Goal: Task Accomplishment & Management: Complete application form

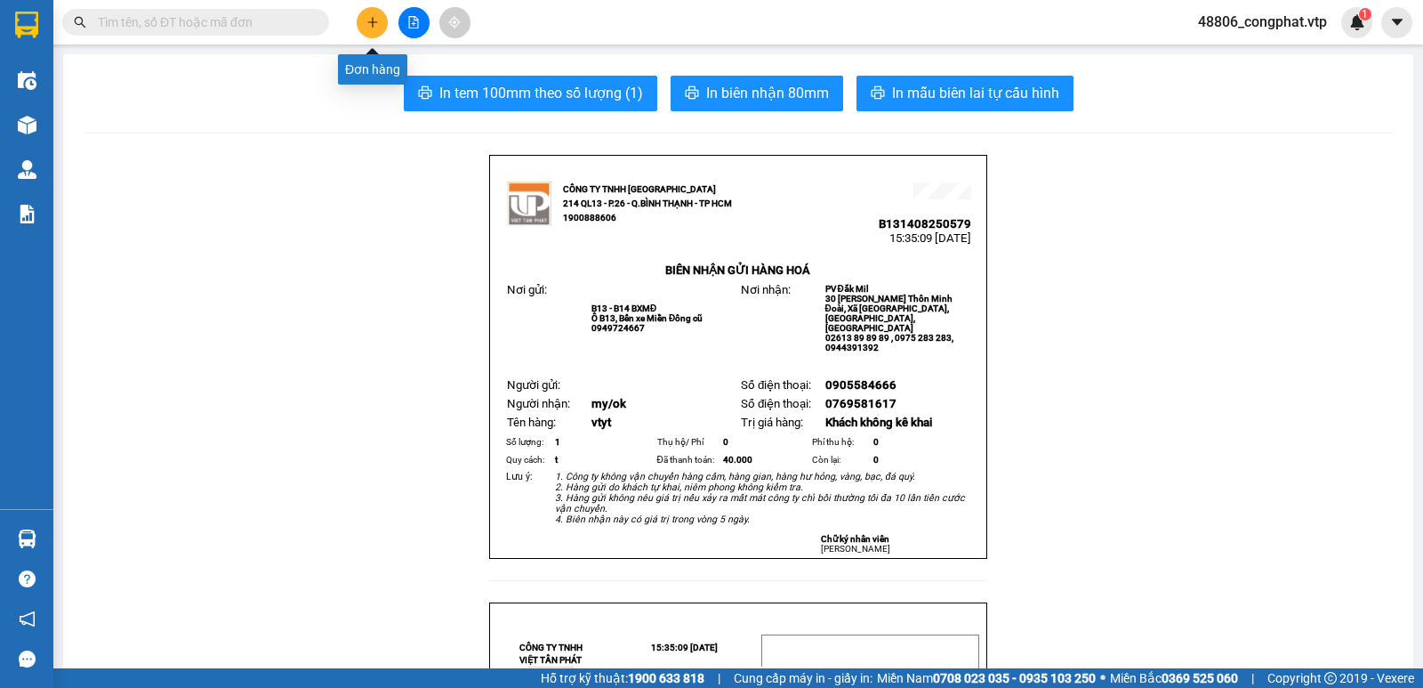
click at [369, 23] on icon "plus" at bounding box center [372, 22] width 12 height 12
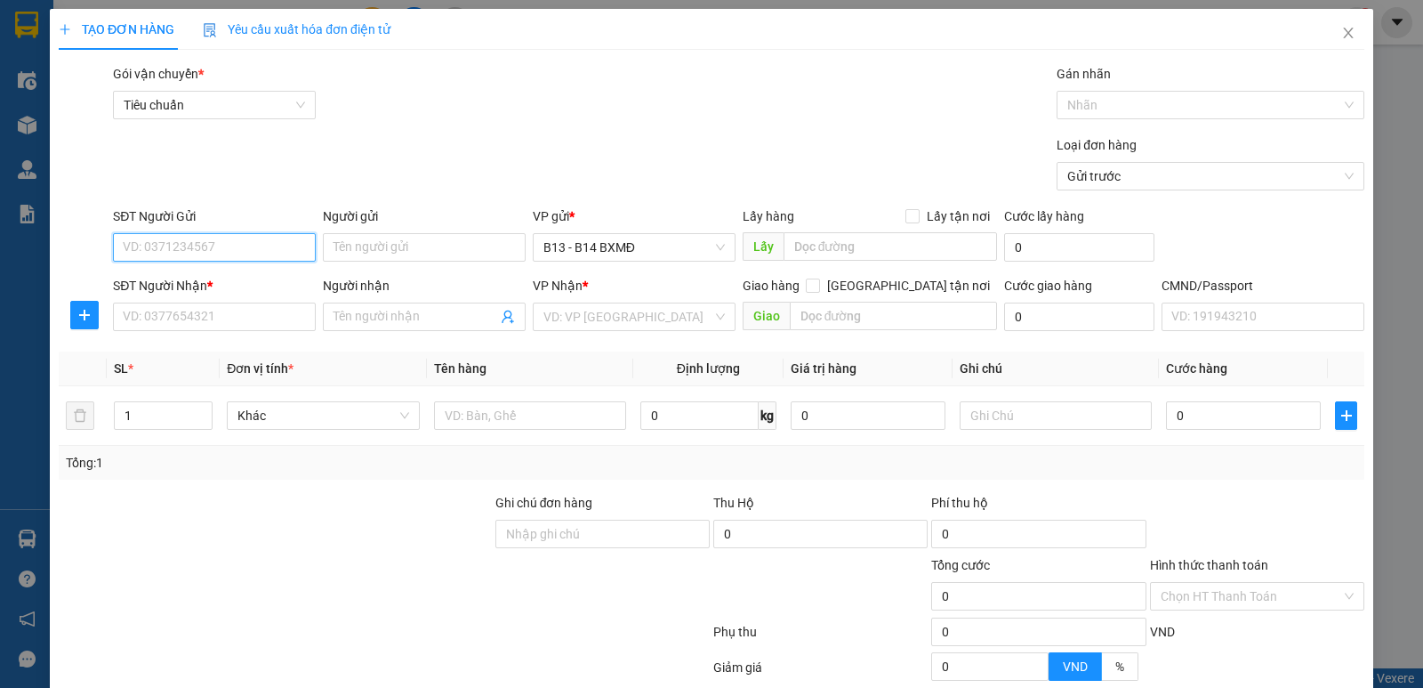
click at [213, 254] on input "SĐT Người Gửi" at bounding box center [214, 247] width 203 height 28
type input "0353422138"
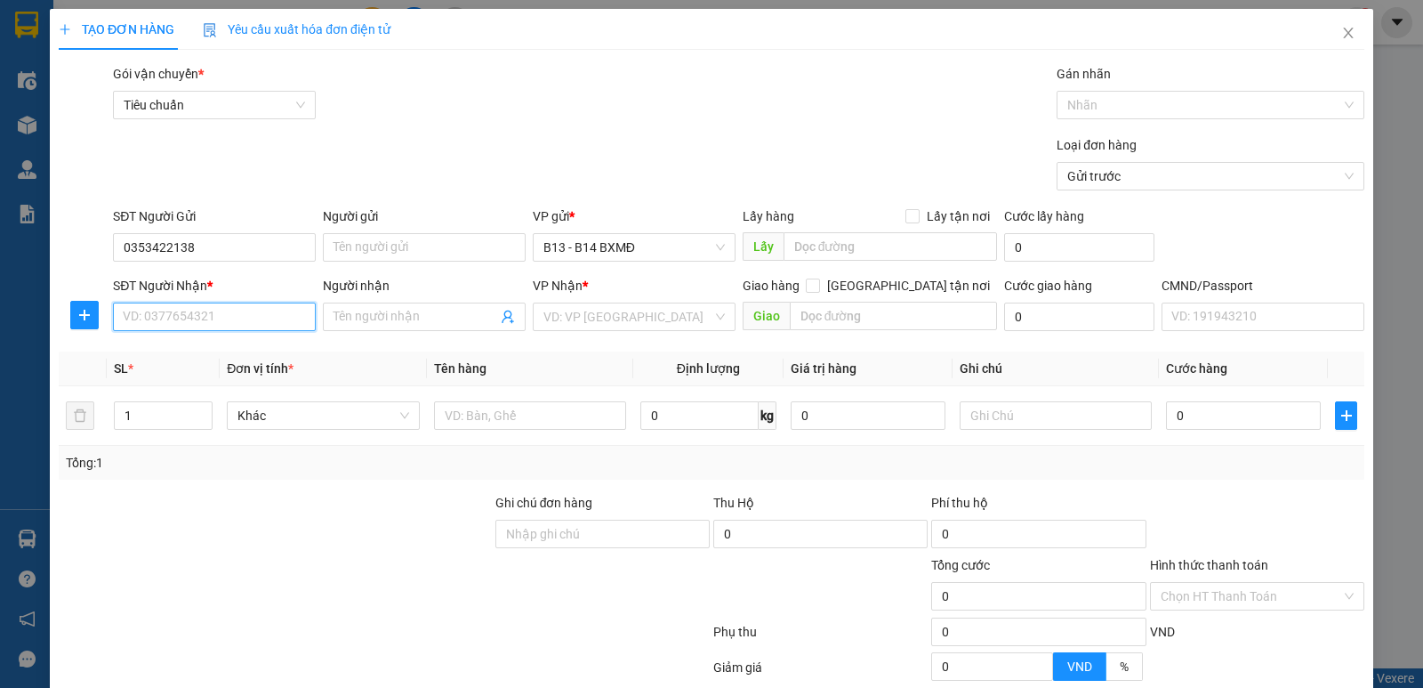
drag, startPoint x: 190, startPoint y: 325, endPoint x: 197, endPoint y: 314, distance: 12.4
click at [190, 326] on input "SĐT Người Nhận *" at bounding box center [214, 316] width 203 height 28
type input "0399676192"
click at [360, 320] on input "Người nhận" at bounding box center [416, 317] width 164 height 20
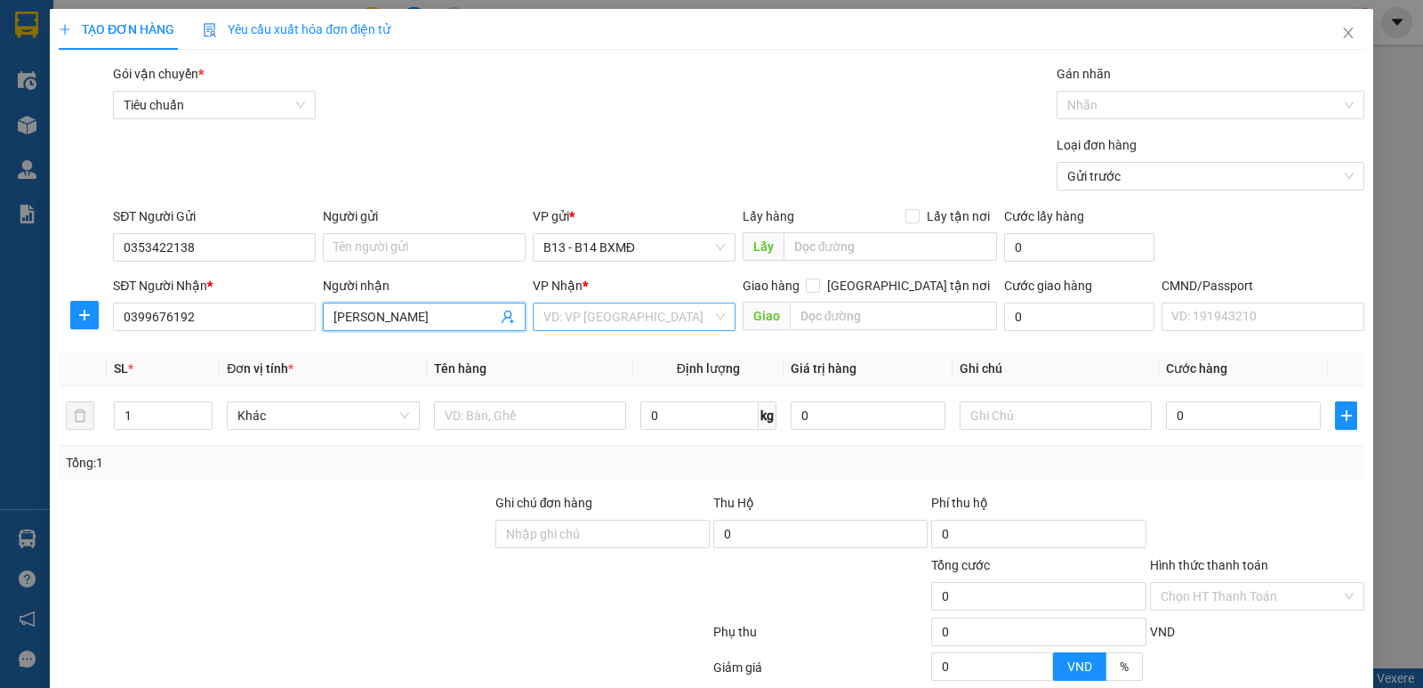
type input "[PERSON_NAME]"
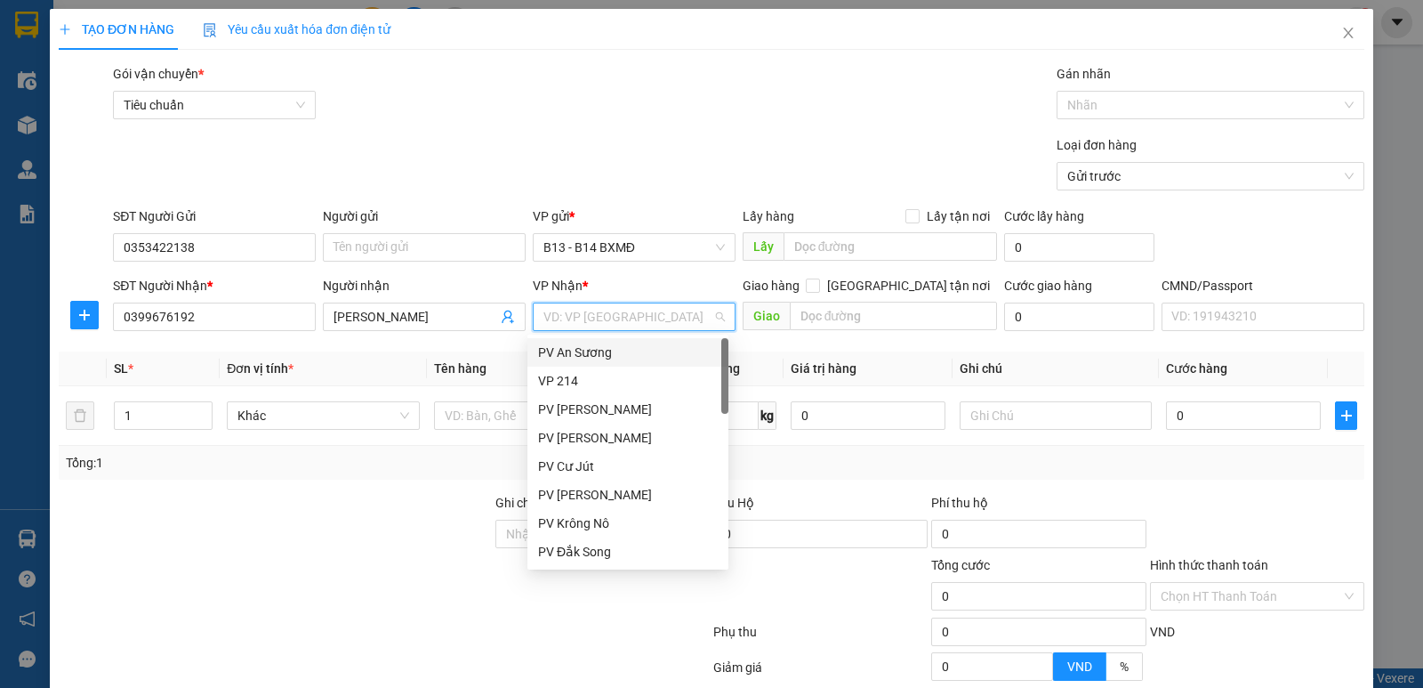
click at [647, 323] on input "search" at bounding box center [628, 316] width 169 height 27
type input "D"
drag, startPoint x: 613, startPoint y: 464, endPoint x: 721, endPoint y: 388, distance: 132.8
click at [613, 465] on div "PV Đắk Mil" at bounding box center [628, 466] width 180 height 20
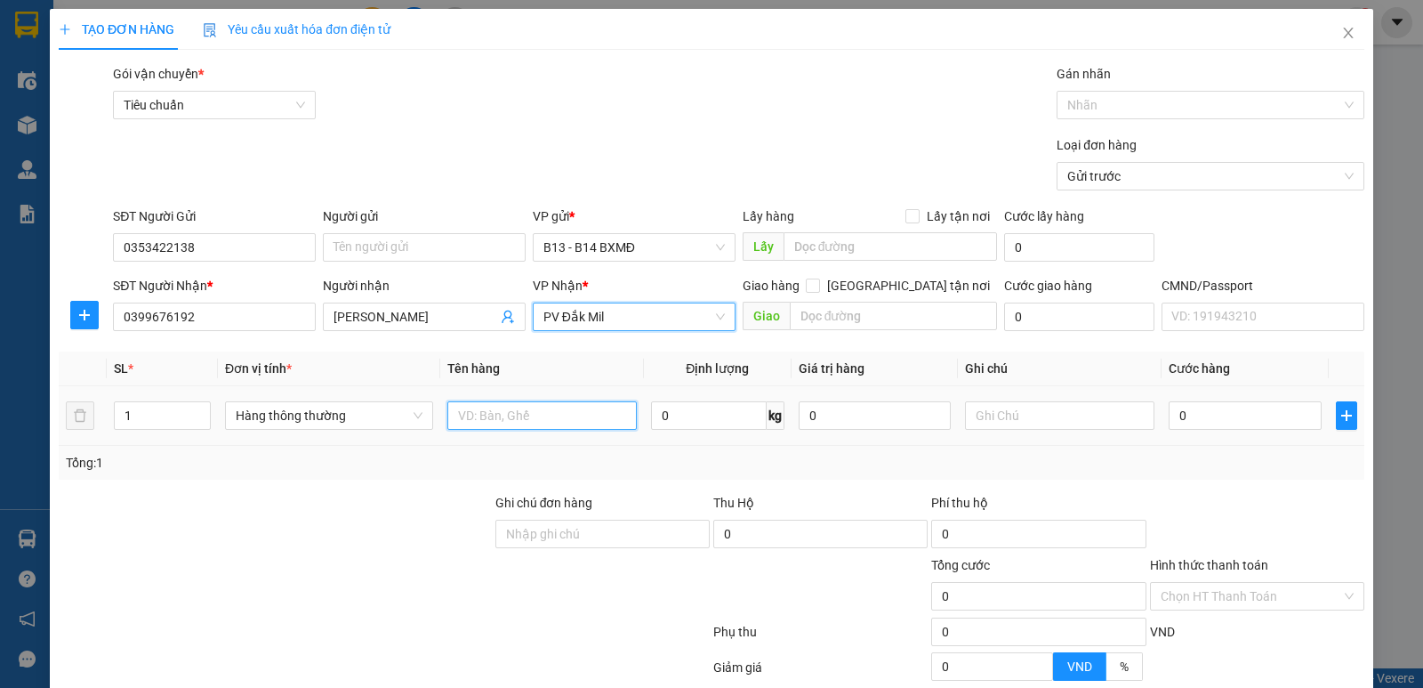
click at [517, 420] on input "text" at bounding box center [541, 415] width 189 height 28
type input "BALO"
type input "T"
type input "3"
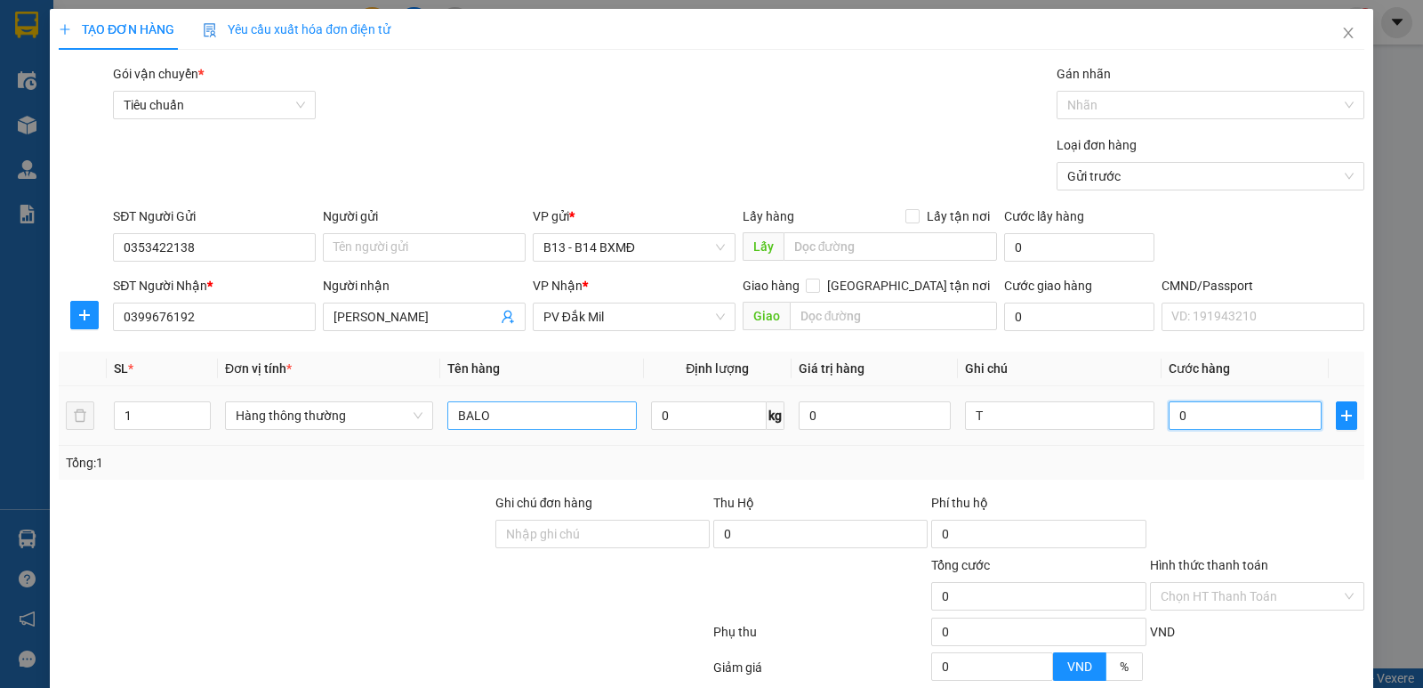
type input "3"
type input "30"
type input "300"
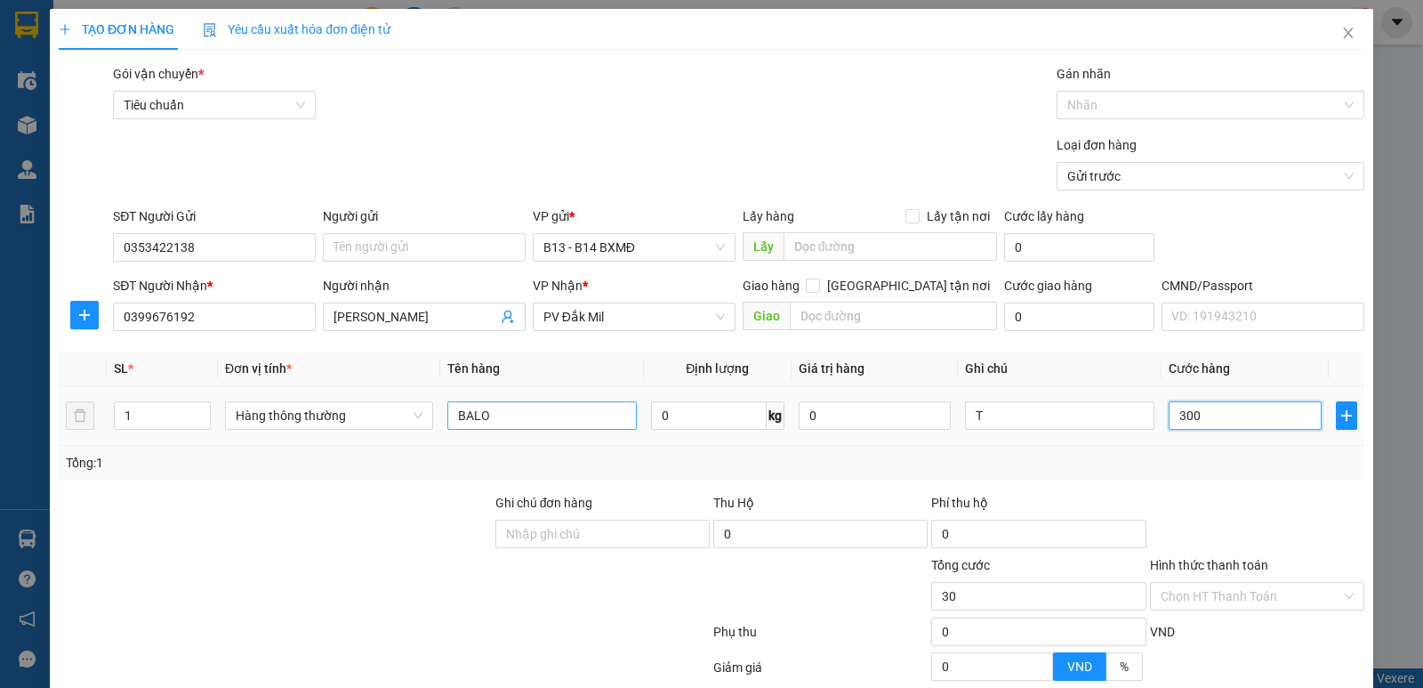
type input "300"
type input "3.000"
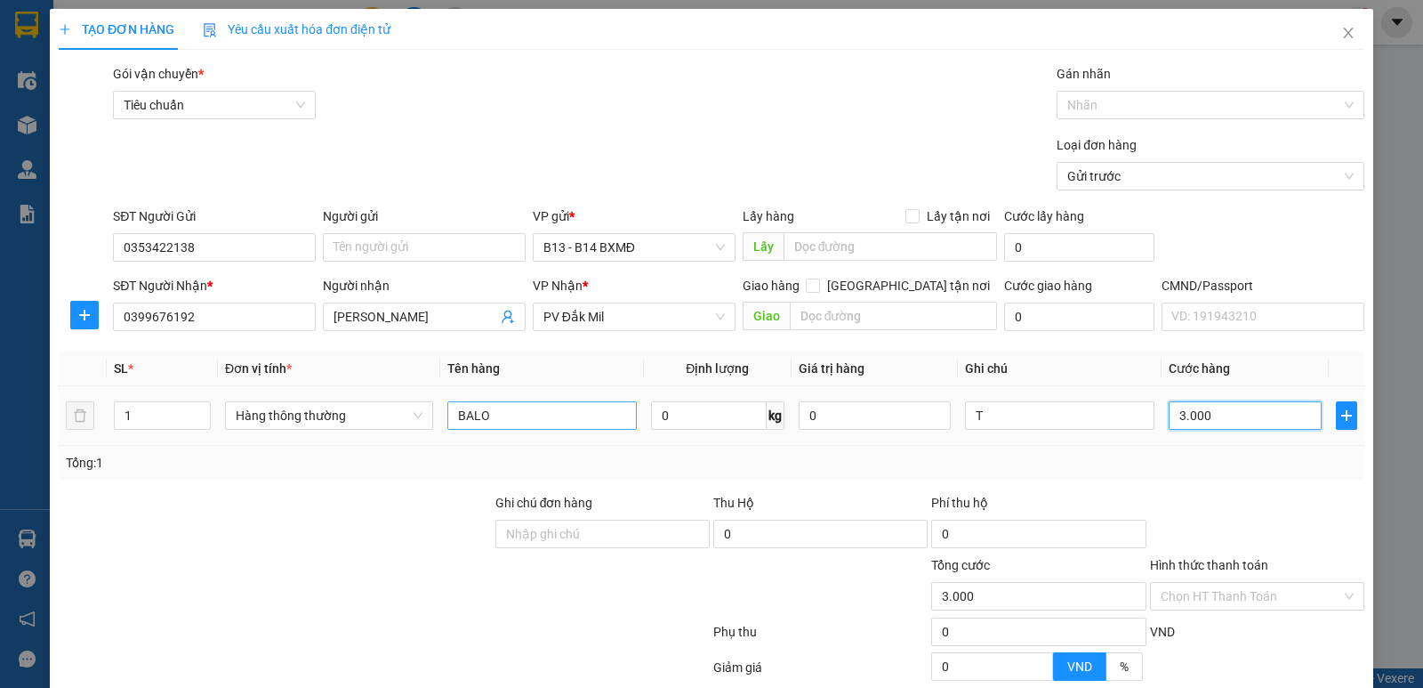
type input "30.000"
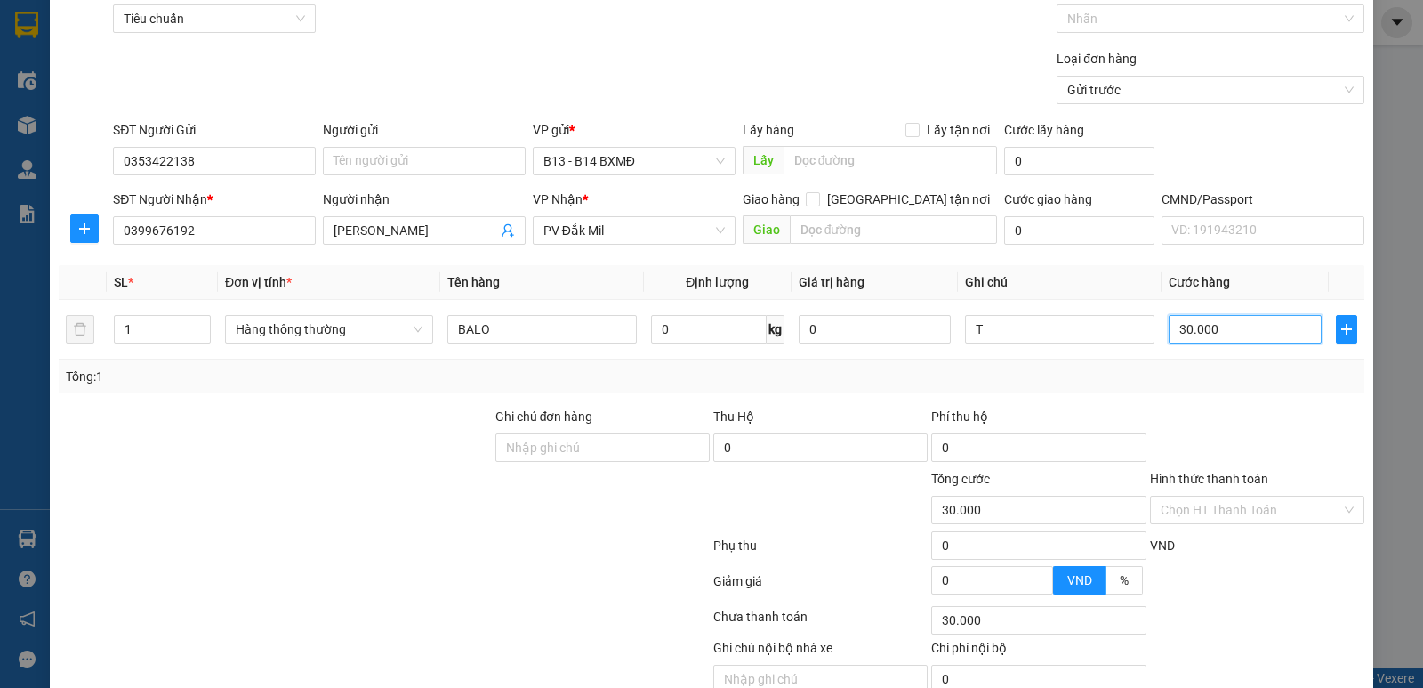
scroll to position [168, 0]
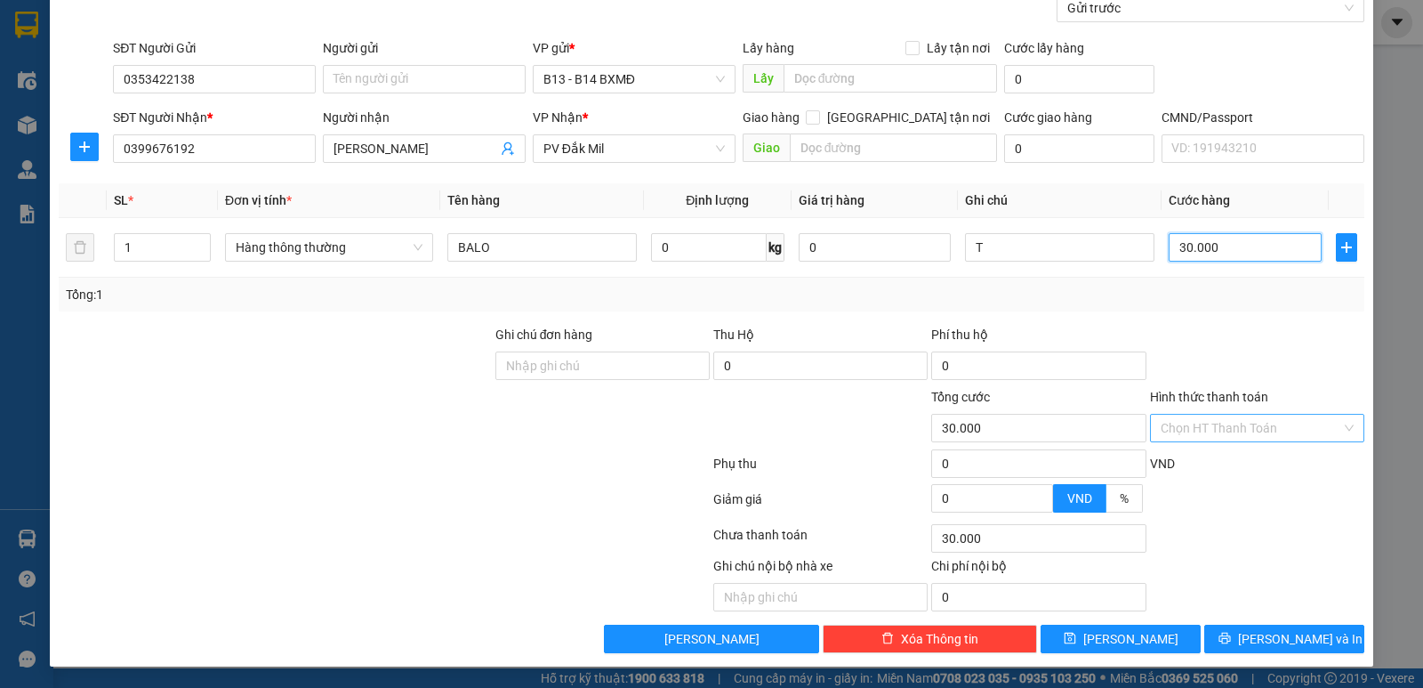
type input "30.000"
click at [1249, 424] on input "Hình thức thanh toán" at bounding box center [1251, 428] width 181 height 27
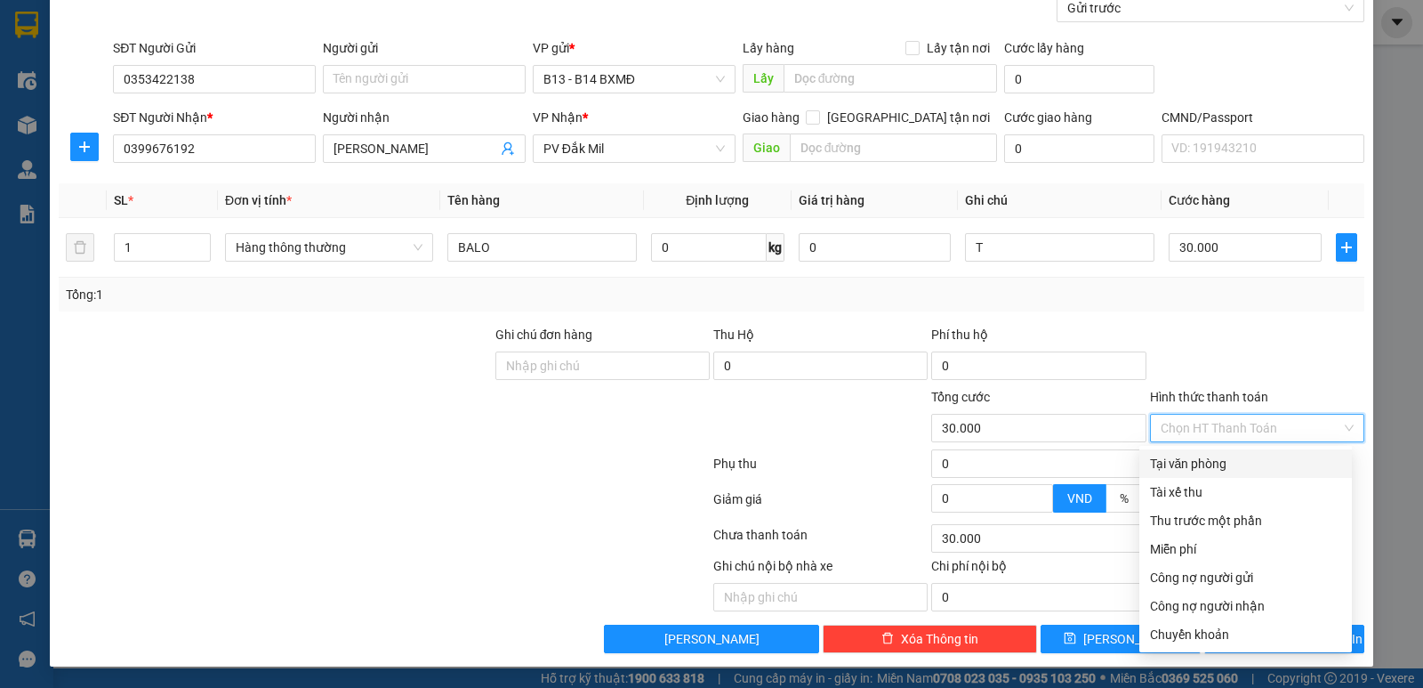
click at [1231, 461] on div "Tại văn phòng" at bounding box center [1245, 464] width 191 height 20
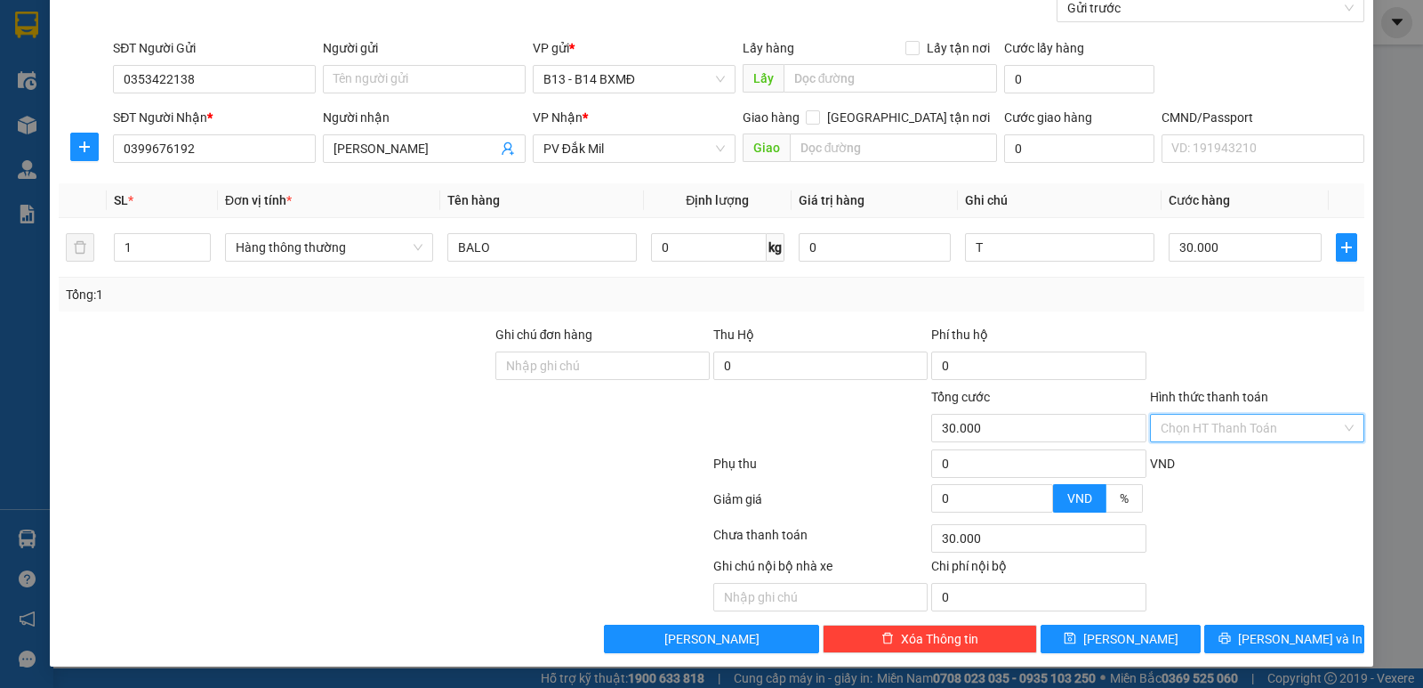
click at [1233, 429] on input "Hình thức thanh toán" at bounding box center [1251, 428] width 181 height 27
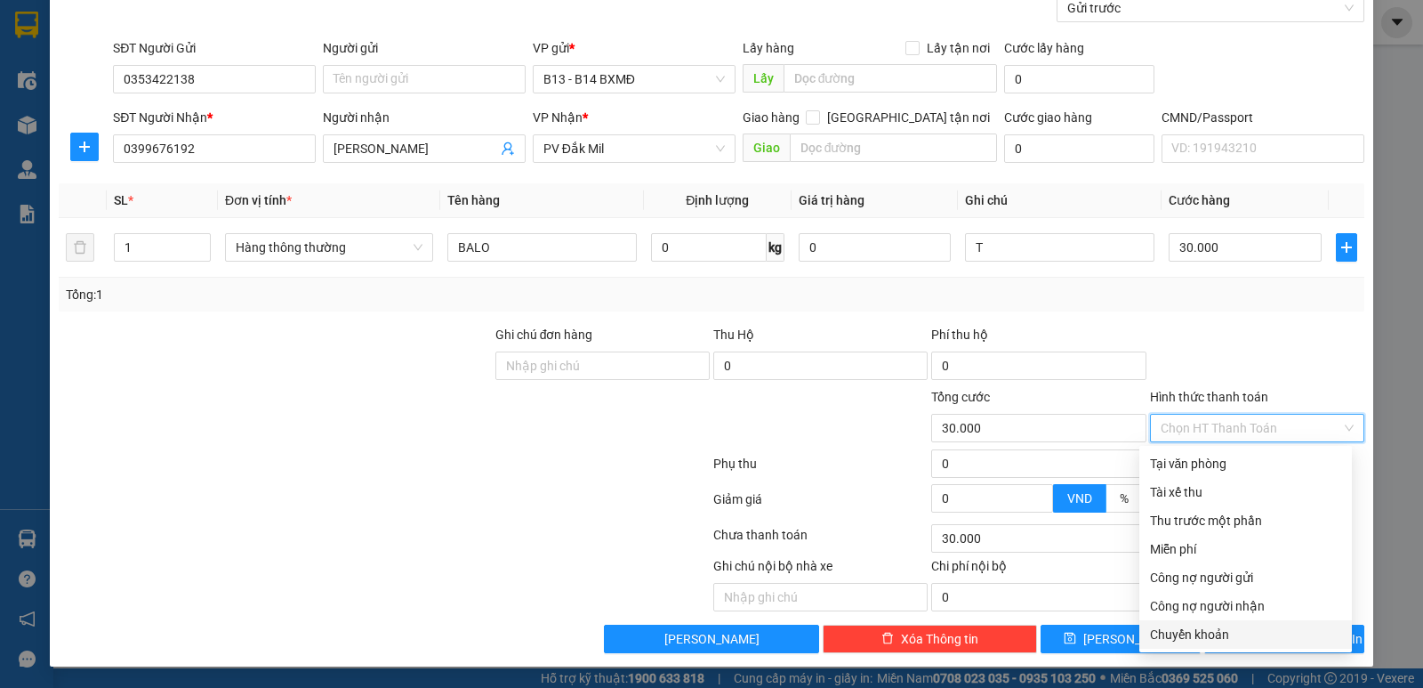
click at [1255, 624] on div "Chuyển khoản" at bounding box center [1245, 634] width 213 height 28
type input "0"
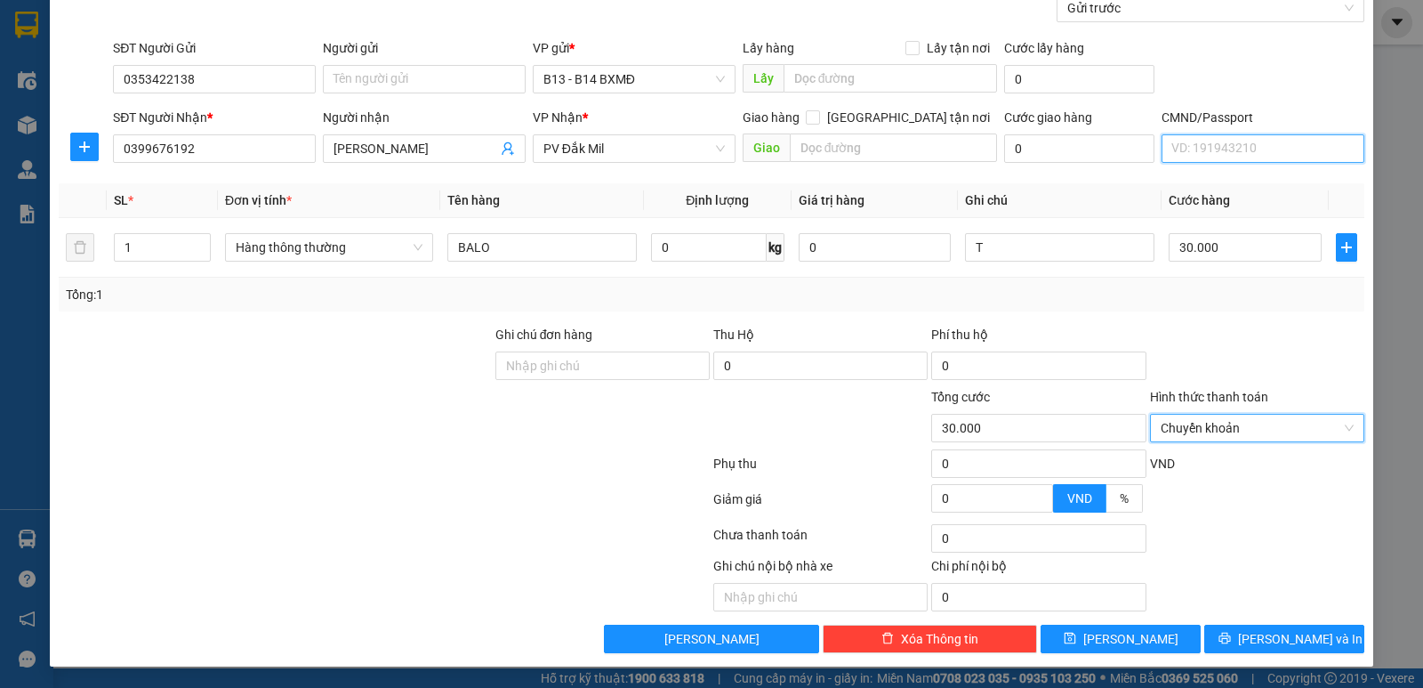
click at [1200, 145] on input "CMND/Passport" at bounding box center [1263, 148] width 203 height 28
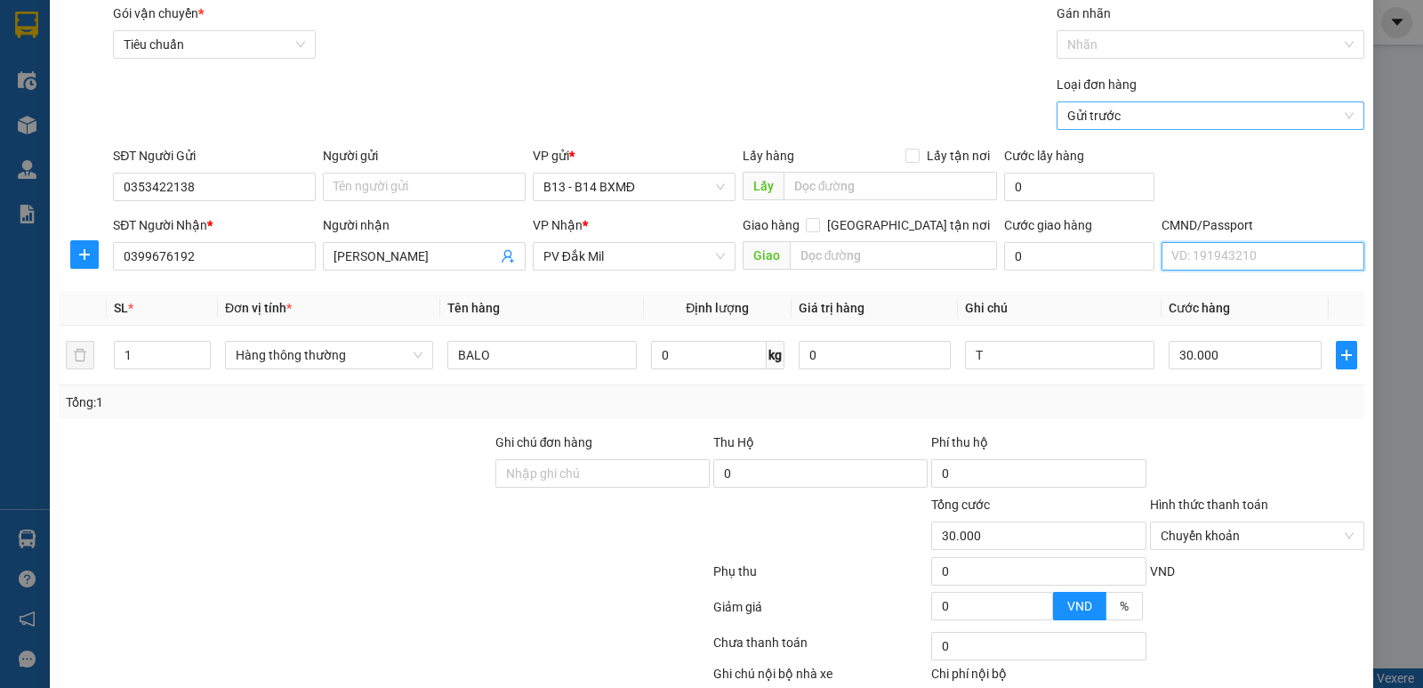
scroll to position [0, 0]
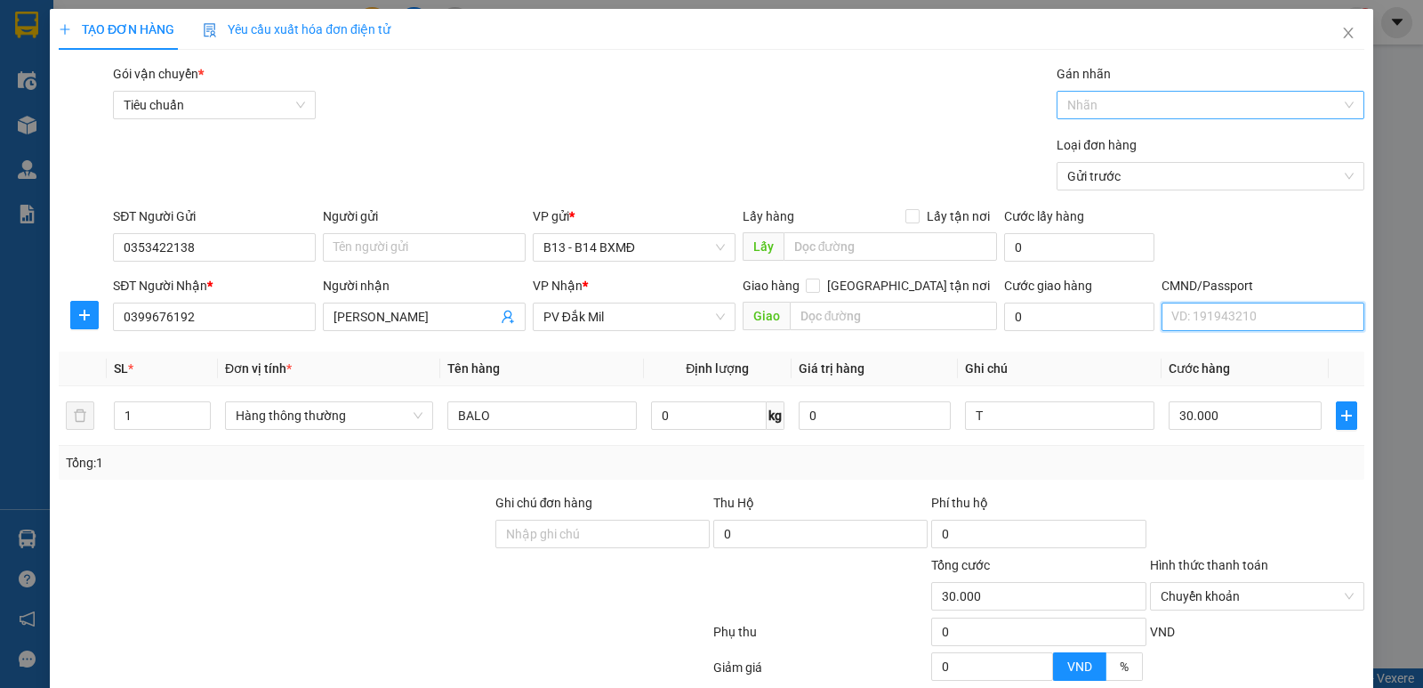
click at [1147, 96] on div at bounding box center [1201, 104] width 281 height 21
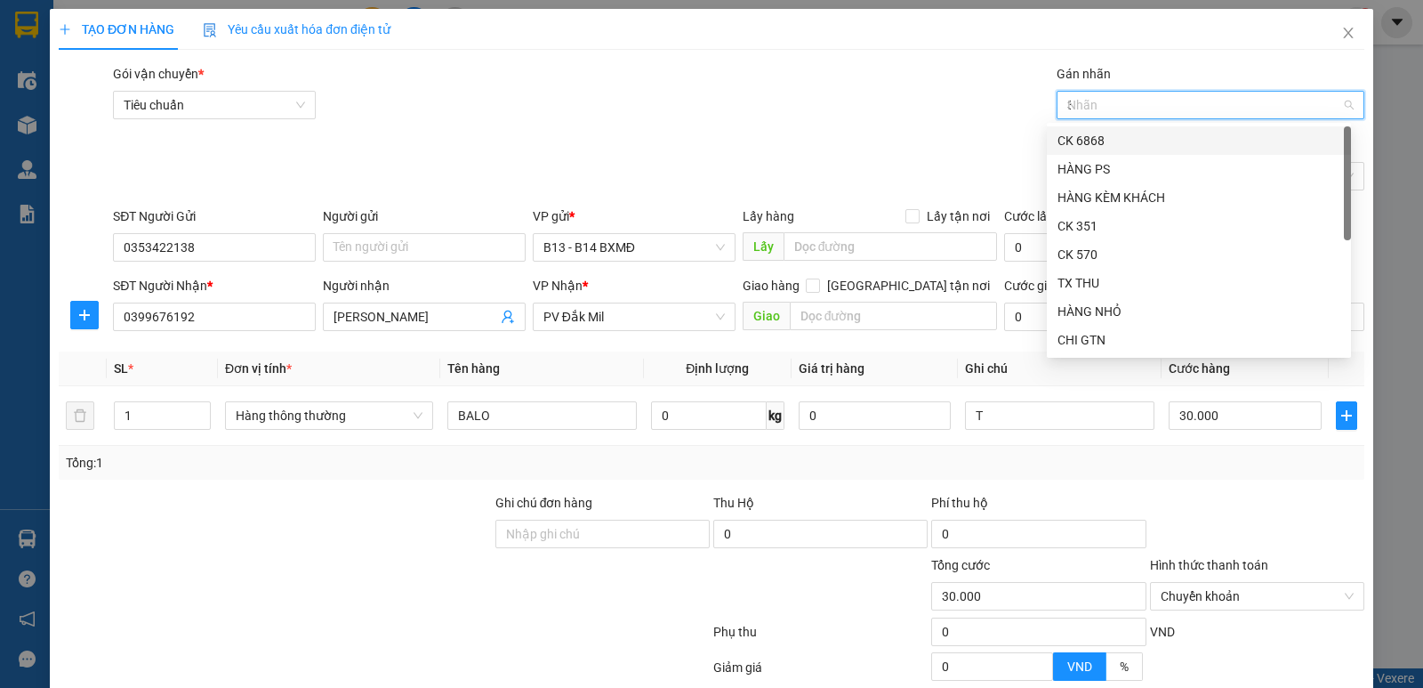
type input "39"
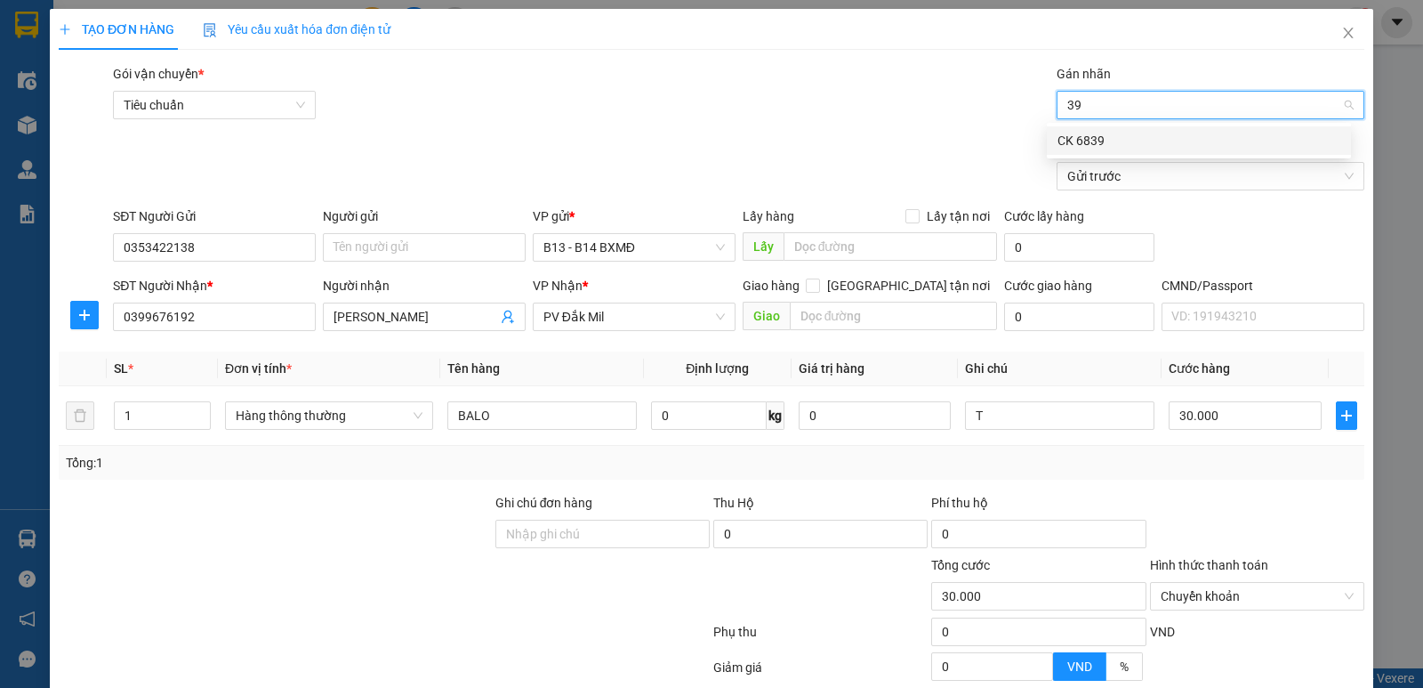
drag, startPoint x: 1137, startPoint y: 149, endPoint x: 601, endPoint y: 302, distance: 557.2
click at [1136, 149] on div "CK 6839" at bounding box center [1199, 141] width 283 height 20
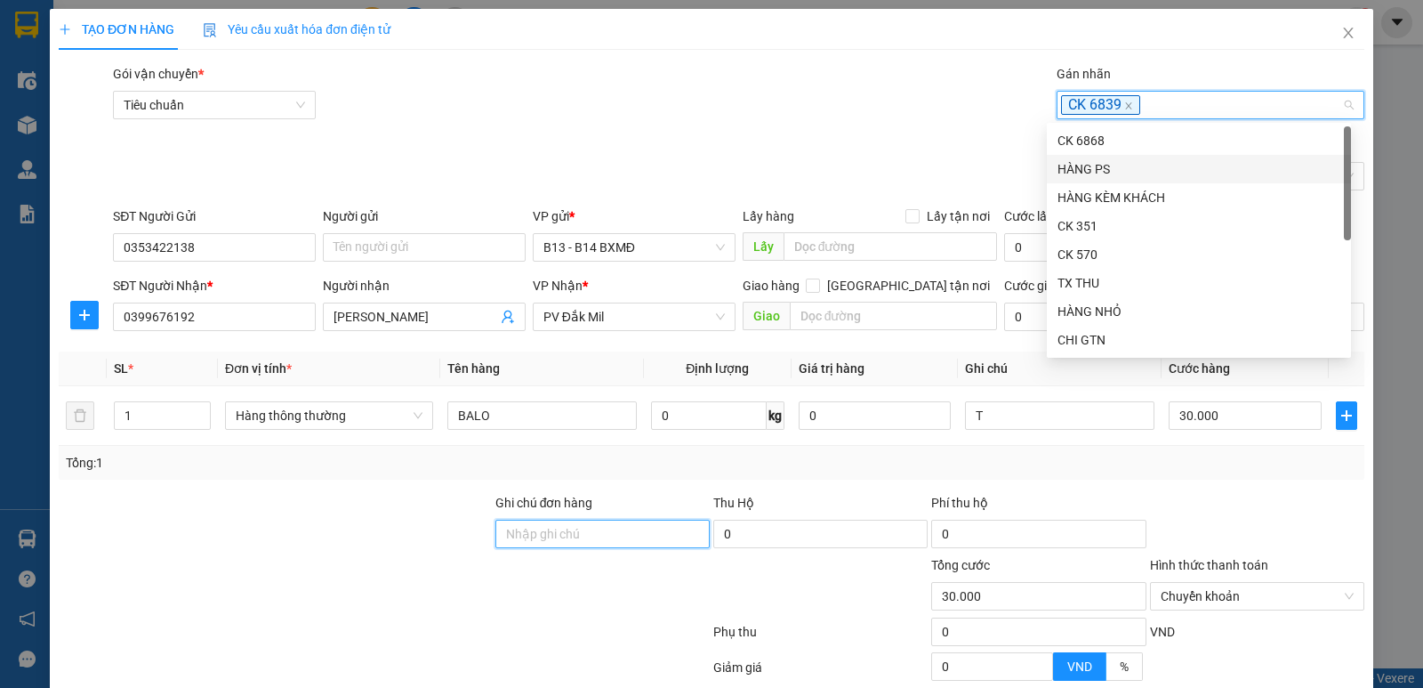
click at [565, 537] on input "Ghi chú đơn hàng" at bounding box center [602, 533] width 214 height 28
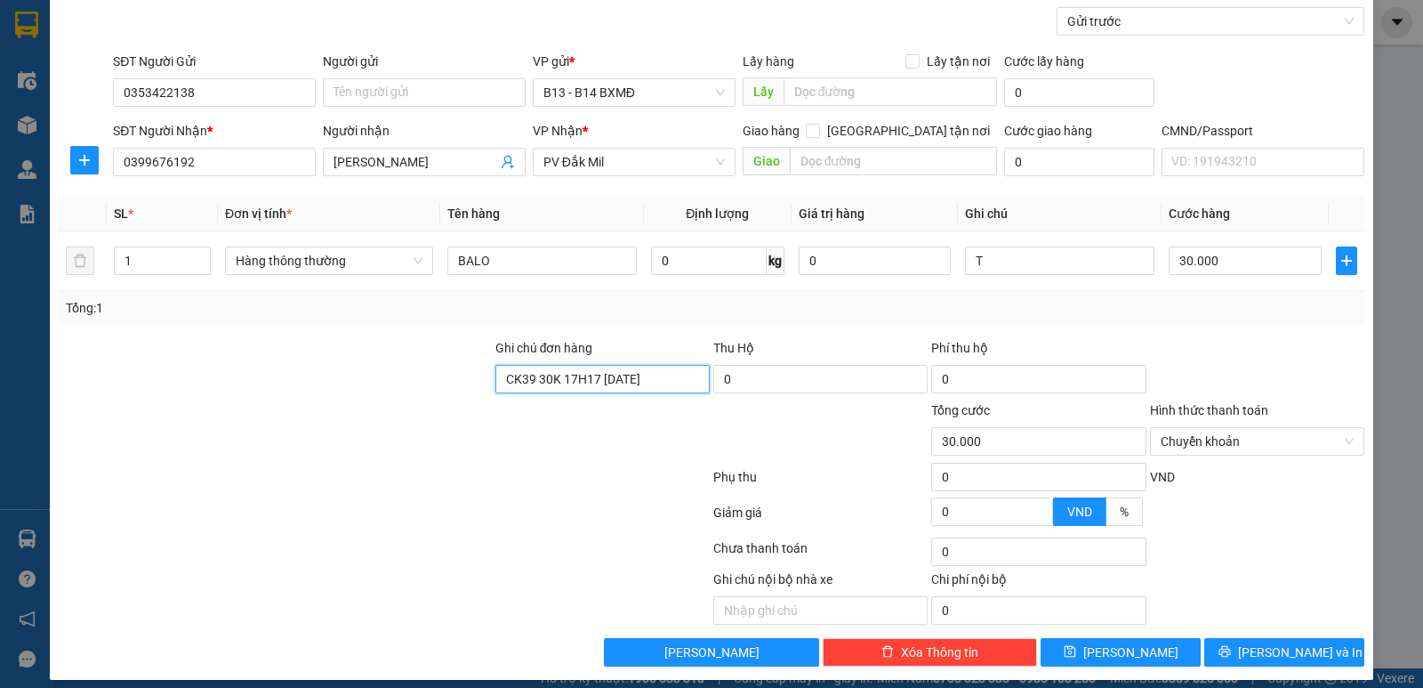
scroll to position [168, 0]
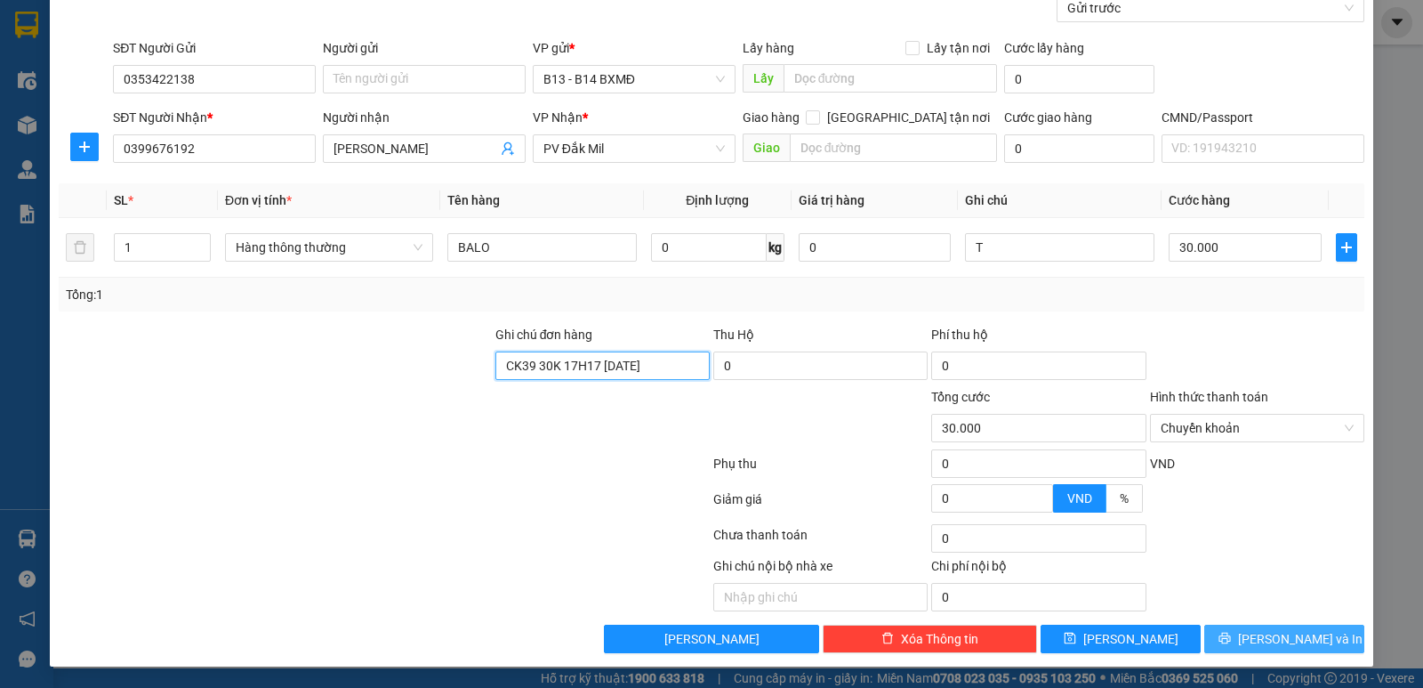
type input "CK39 30K 17H17 [DATE]"
click at [1284, 629] on span "[PERSON_NAME] và In" at bounding box center [1300, 639] width 125 height 20
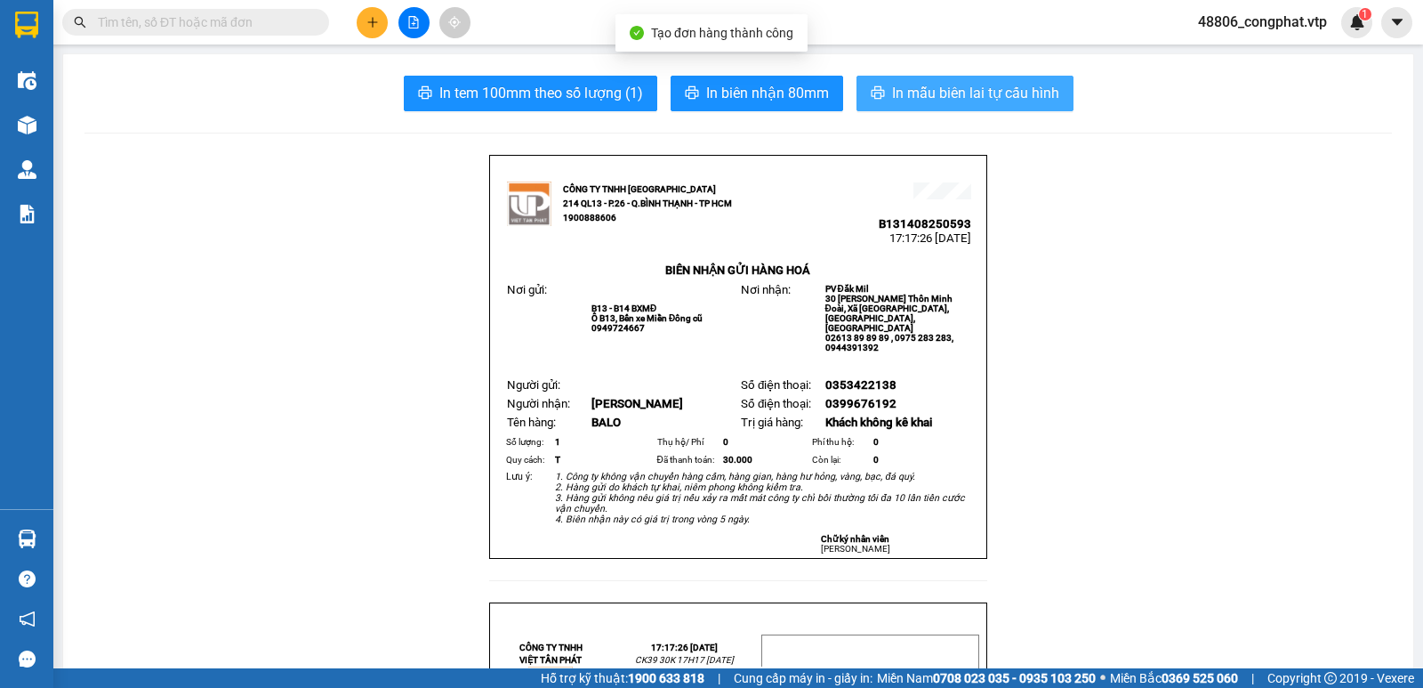
click at [1051, 86] on span "In mẫu biên lai tự cấu hình" at bounding box center [975, 93] width 167 height 22
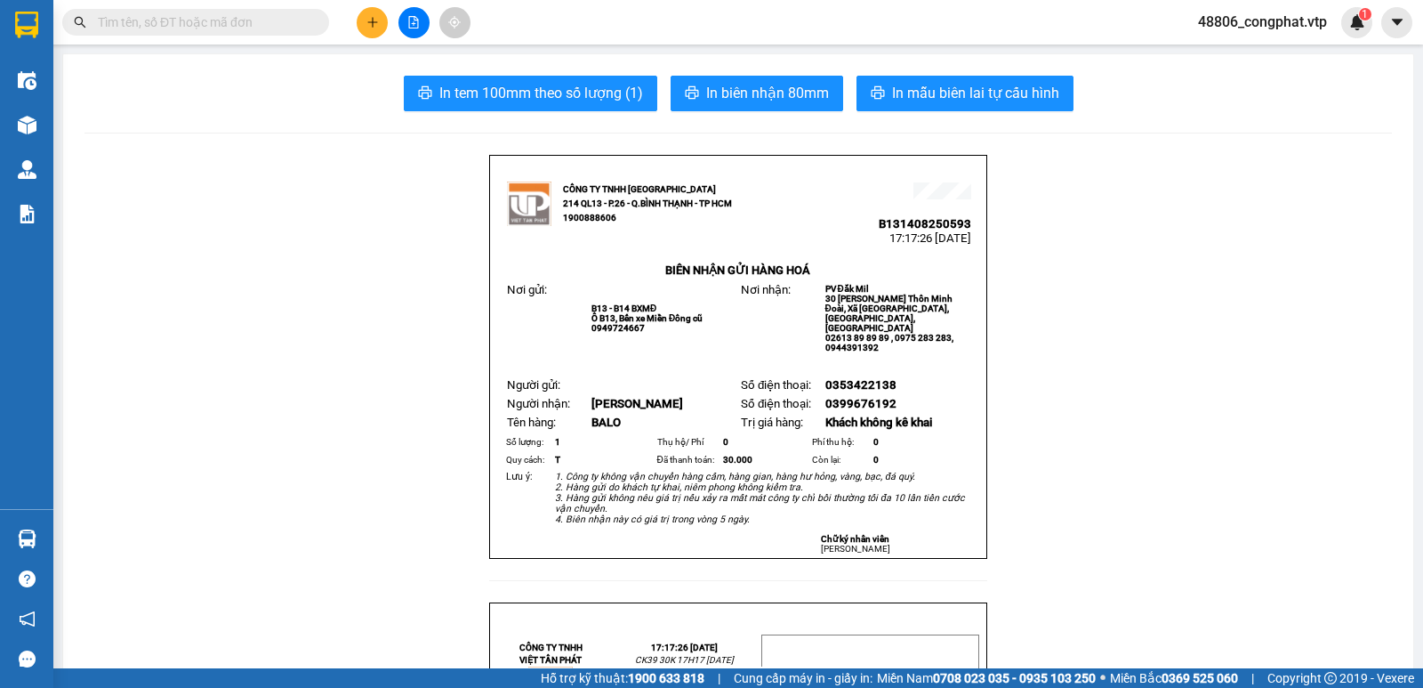
scroll to position [840, 0]
click at [366, 22] on icon "plus" at bounding box center [372, 22] width 12 height 12
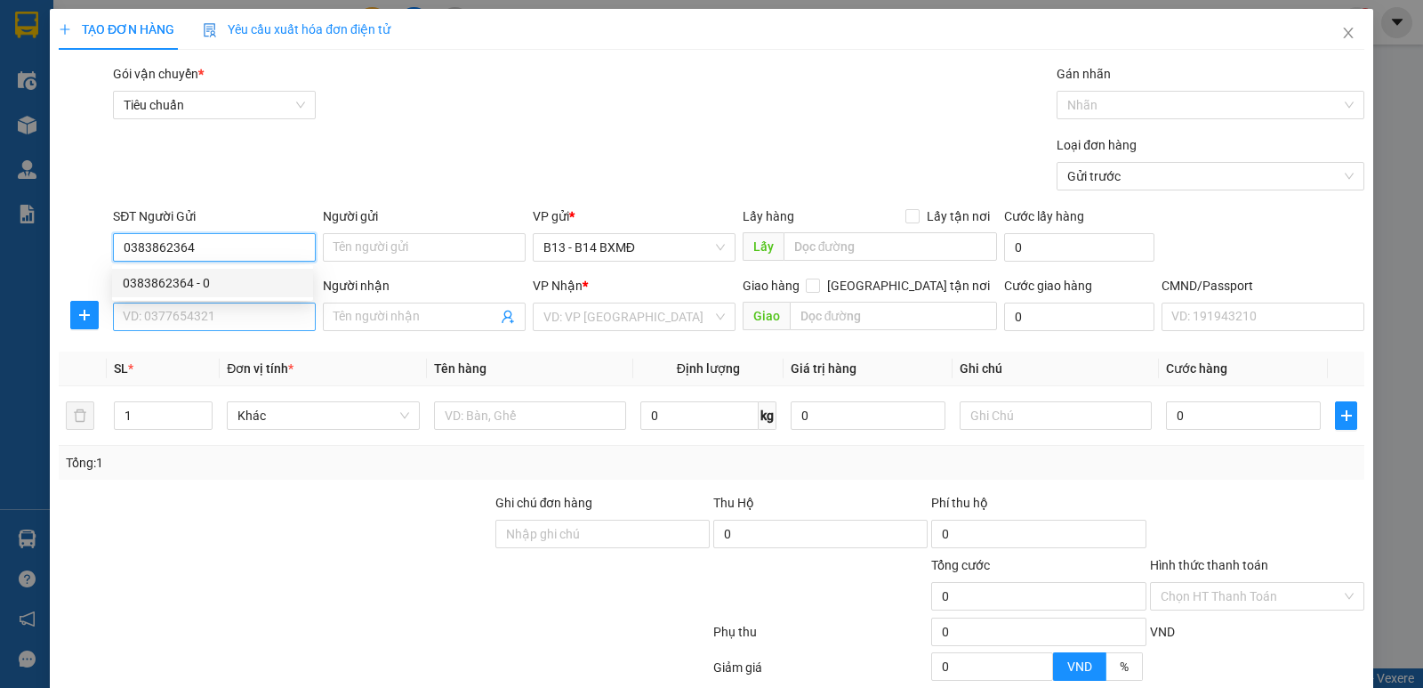
type input "0383862364"
click at [183, 320] on input "SĐT Người Nhận *" at bounding box center [214, 316] width 203 height 28
type input "0978494125"
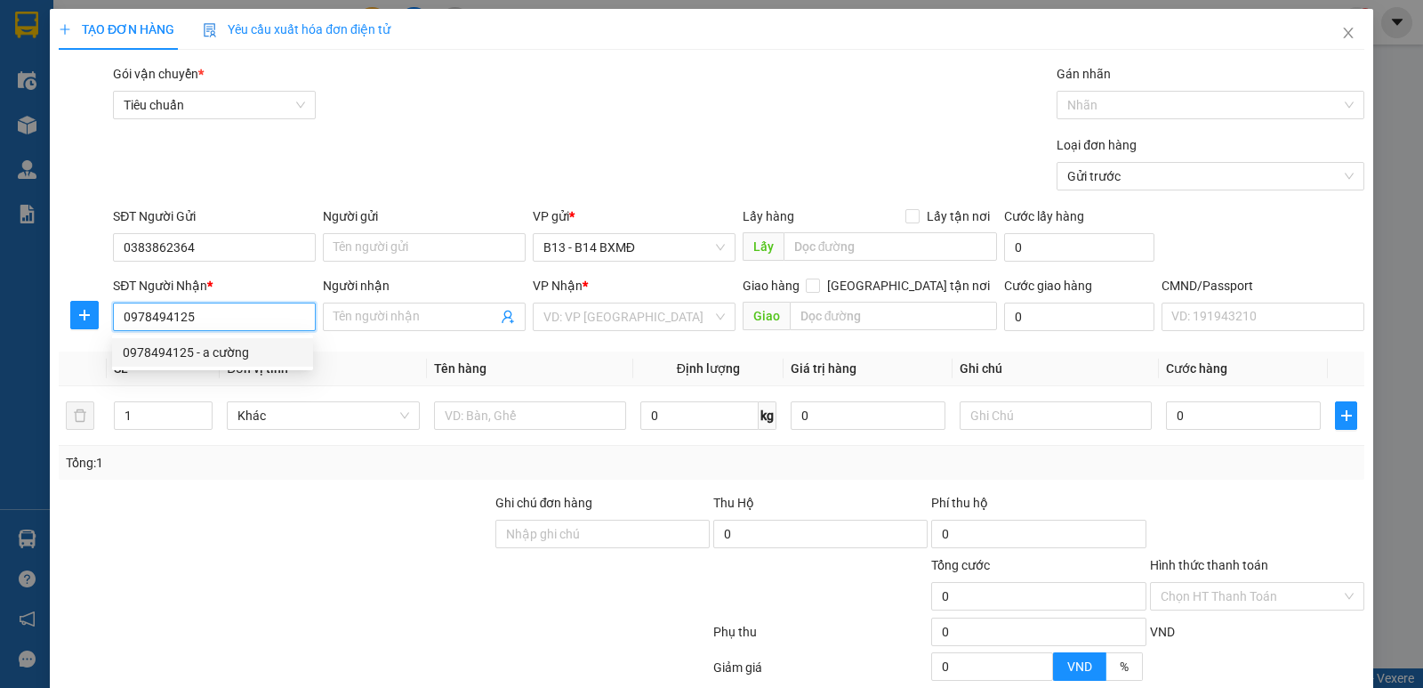
click at [204, 361] on div "0978494125 - a cường" at bounding box center [213, 352] width 180 height 20
type input "a cường"
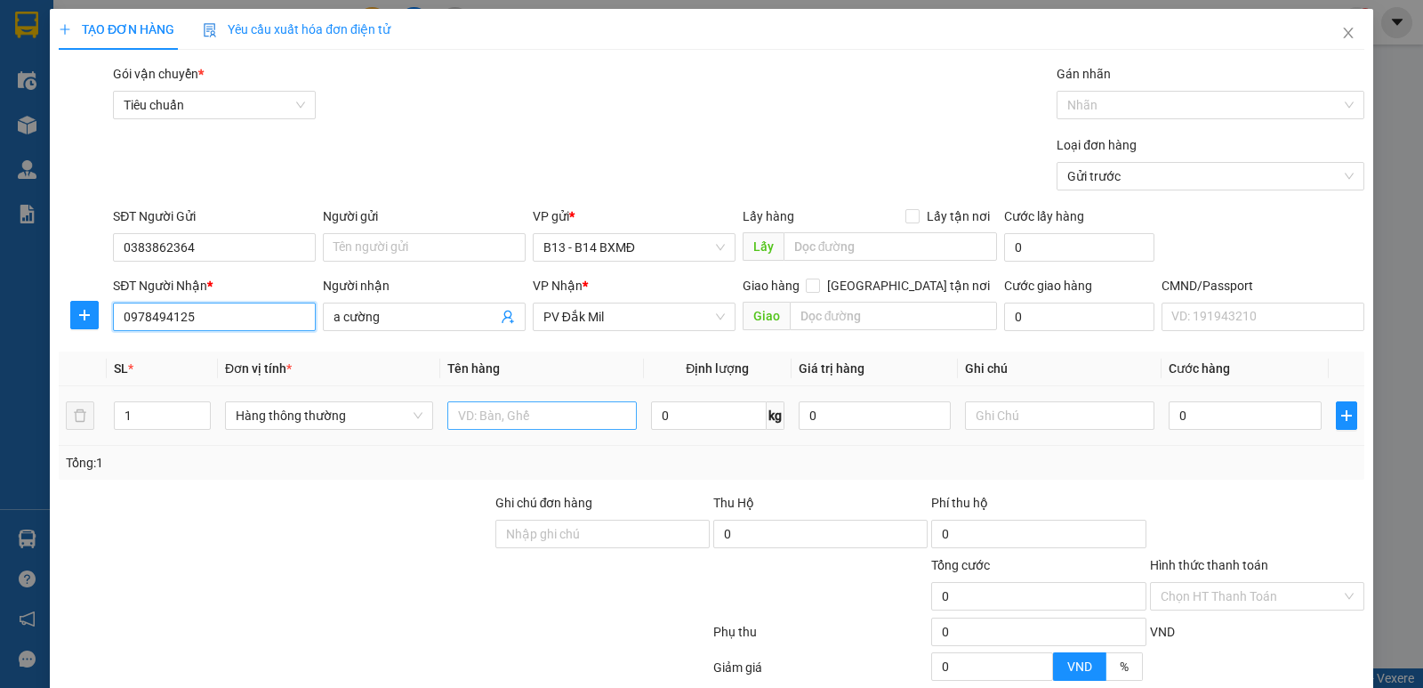
type input "0978494125"
click at [494, 422] on input "text" at bounding box center [541, 415] width 189 height 28
type input "PT"
click at [995, 412] on input "text" at bounding box center [1059, 415] width 189 height 28
type input "T"
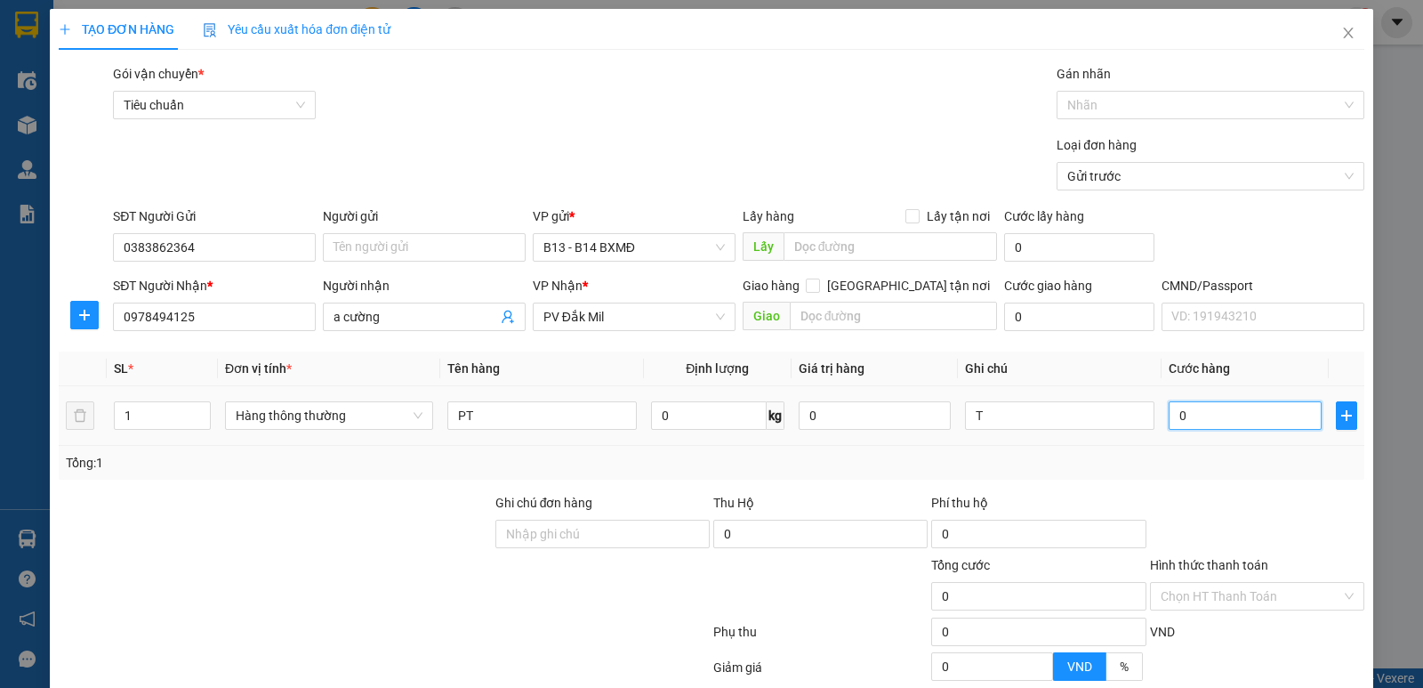
click at [1203, 414] on input "0" at bounding box center [1245, 415] width 152 height 28
type input "5"
type input "50"
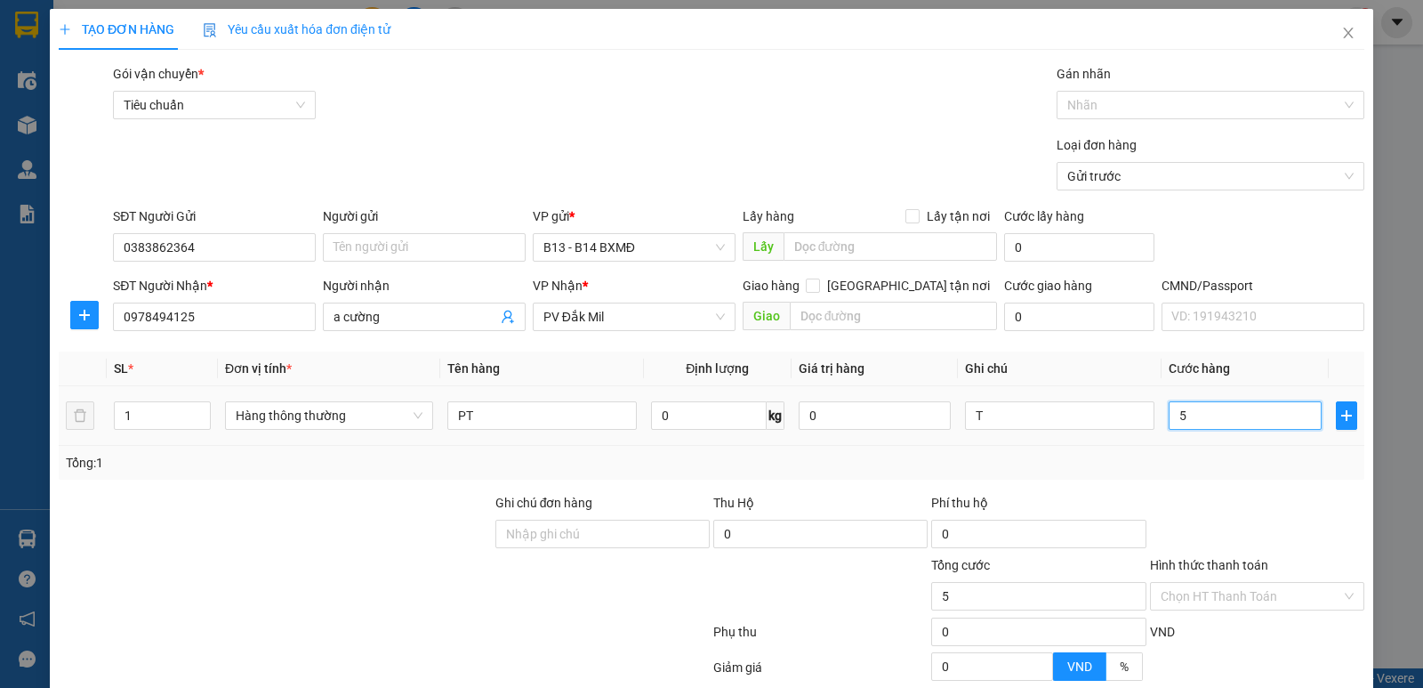
type input "50"
type input "500"
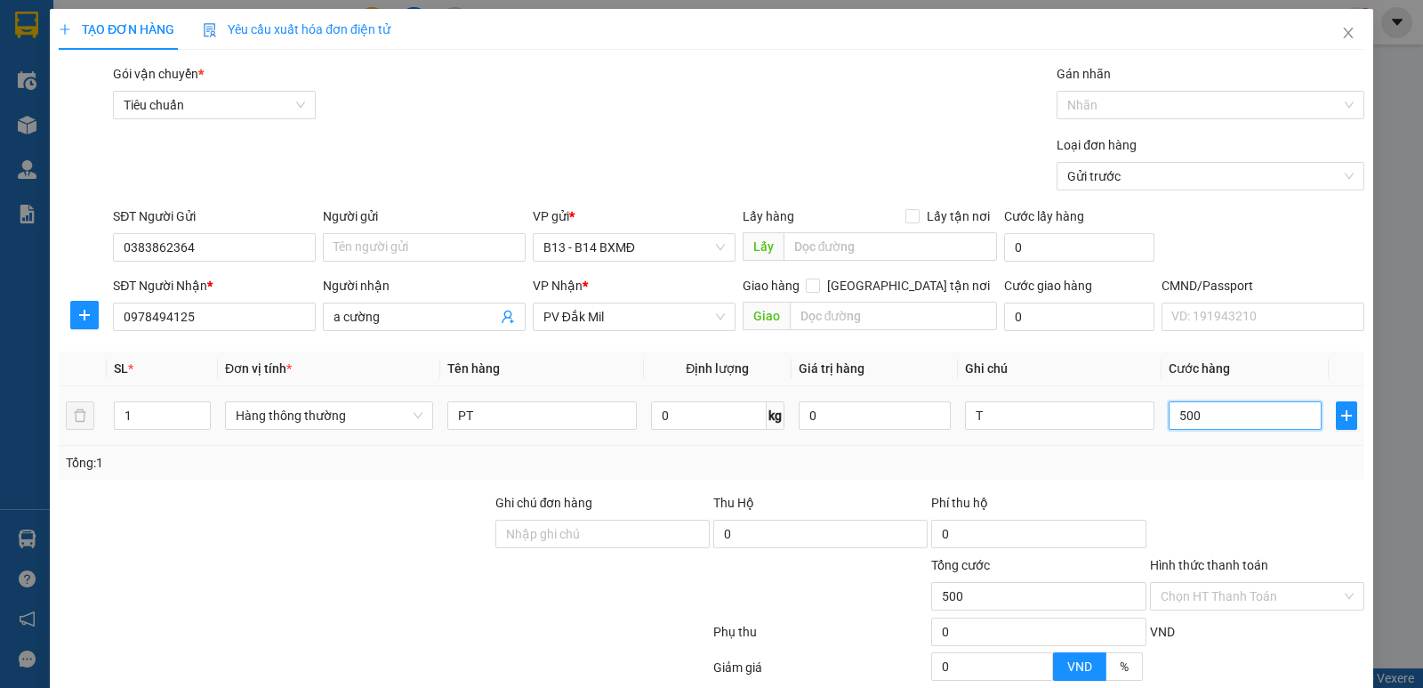
type input "5.000"
type input "50.000"
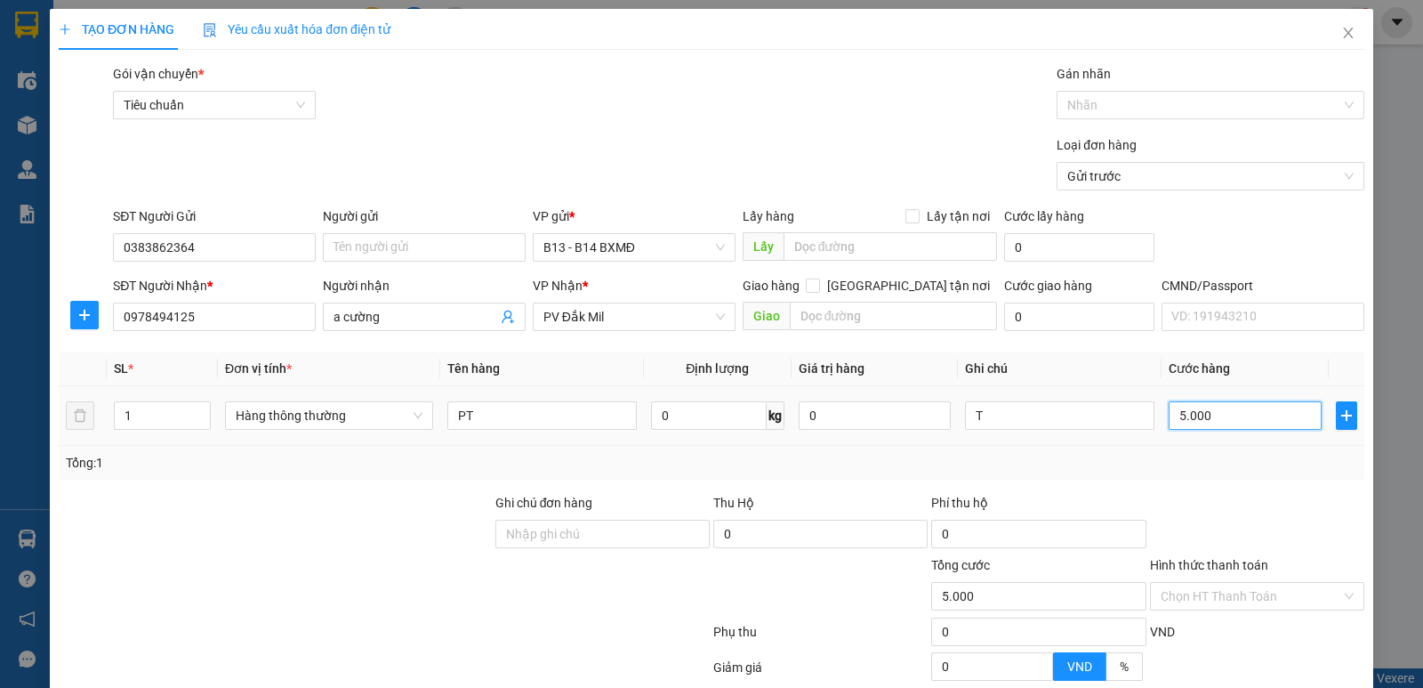
type input "50.000"
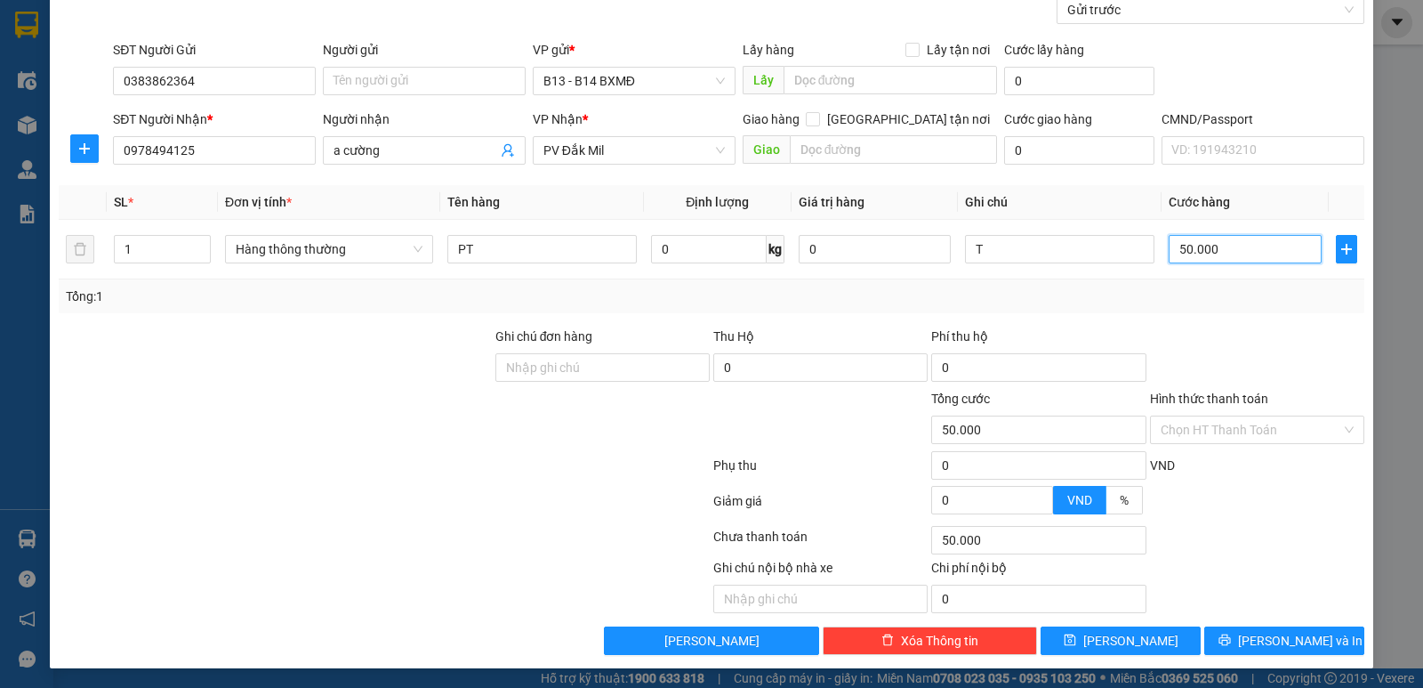
scroll to position [168, 0]
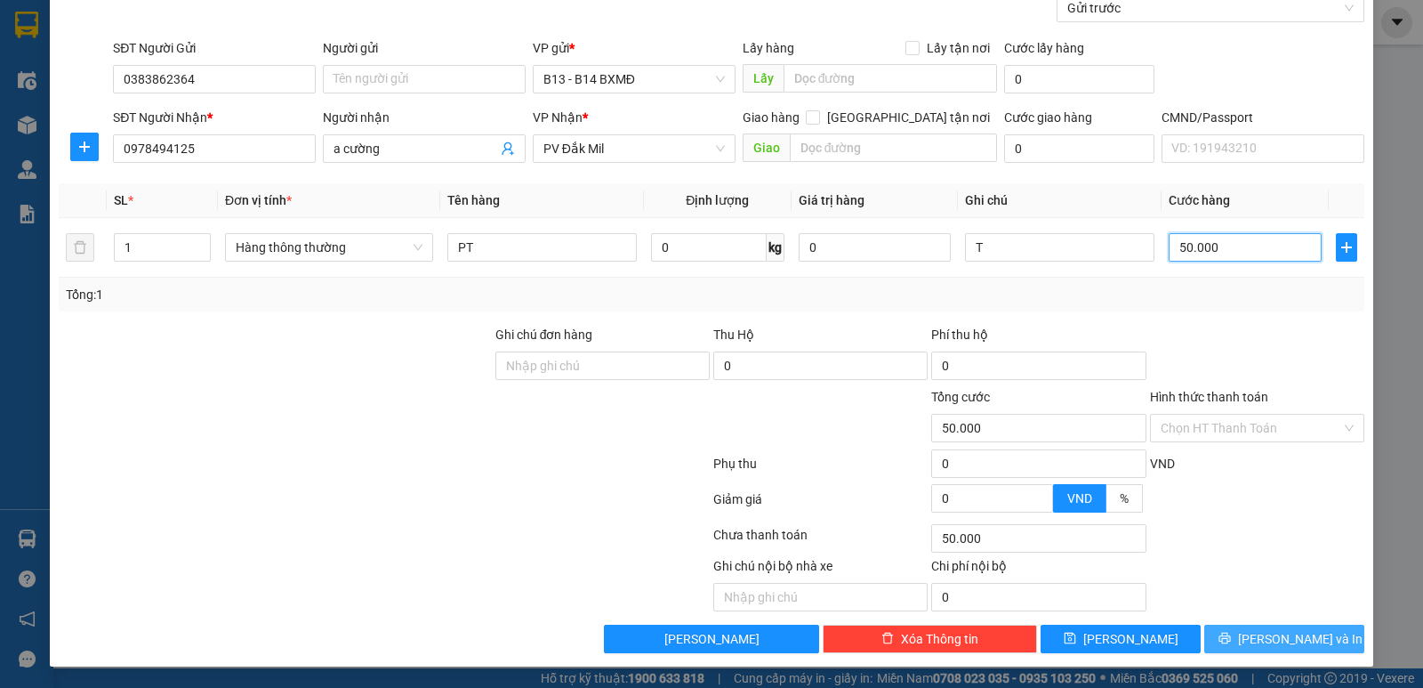
type input "50.000"
click at [1270, 640] on span "[PERSON_NAME] và In" at bounding box center [1300, 639] width 125 height 20
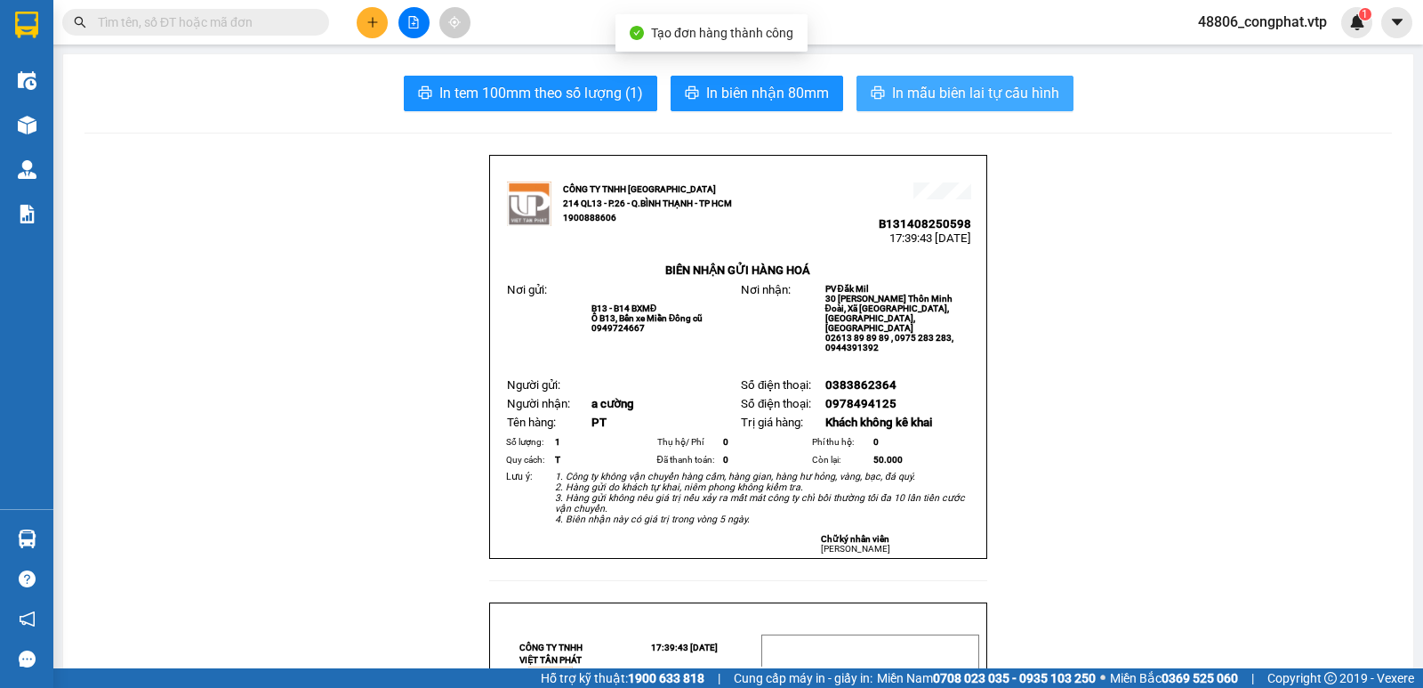
click at [954, 94] on span "In mẫu biên lai tự cấu hình" at bounding box center [975, 93] width 167 height 22
